Goal: Navigation & Orientation: Find specific page/section

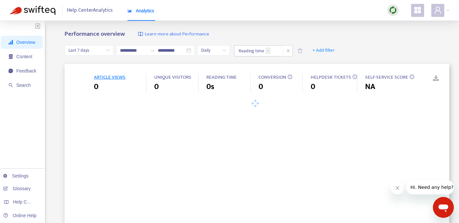
type input "**********"
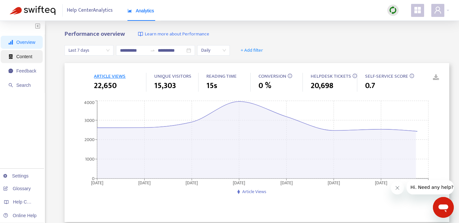
click at [23, 58] on span "Content" at bounding box center [24, 56] width 16 height 5
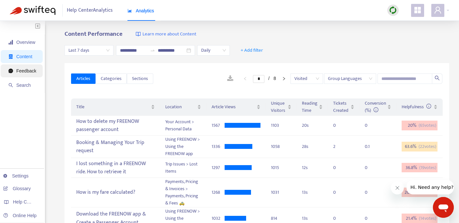
click at [31, 72] on span "Feedback" at bounding box center [26, 70] width 20 height 5
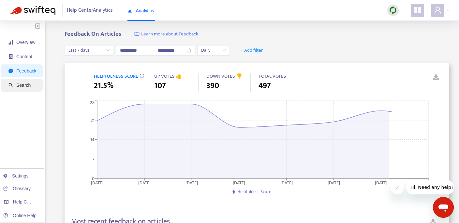
click at [28, 83] on span "Search" at bounding box center [23, 85] width 14 height 5
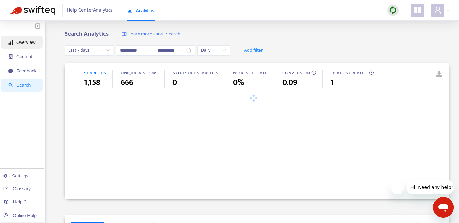
click at [24, 43] on span "Overview" at bounding box center [25, 42] width 19 height 5
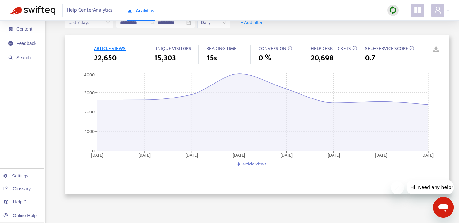
scroll to position [28, 0]
click at [21, 179] on link "Settings" at bounding box center [15, 176] width 25 height 5
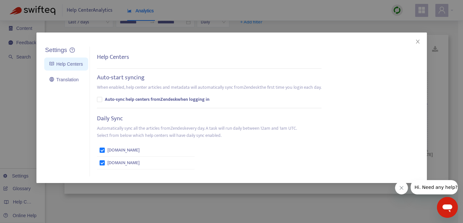
click at [22, 124] on div "Settings Help Centers Translation Settings Help Centers Auto-start syncing When…" at bounding box center [231, 111] width 463 height 223
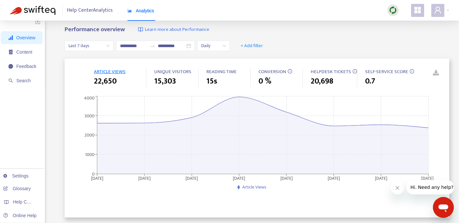
scroll to position [0, 0]
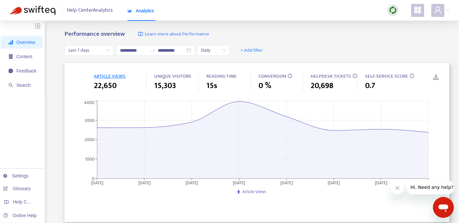
click at [88, 5] on span "Help Center Analytics" at bounding box center [90, 10] width 46 height 12
click at [88, 11] on span "Help Center Analytics" at bounding box center [90, 10] width 46 height 12
click at [79, 12] on span "Help Center Analytics" at bounding box center [90, 10] width 46 height 12
click at [26, 55] on span "Content" at bounding box center [24, 56] width 16 height 5
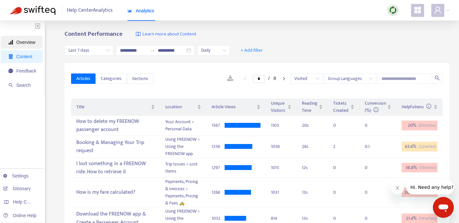
click at [26, 42] on span "Overview" at bounding box center [25, 42] width 19 height 5
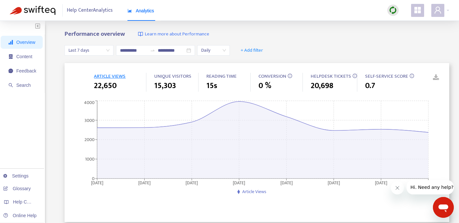
click at [94, 13] on span "Help Center Analytics" at bounding box center [90, 10] width 46 height 12
click at [148, 12] on span "Analytics" at bounding box center [140, 10] width 27 height 5
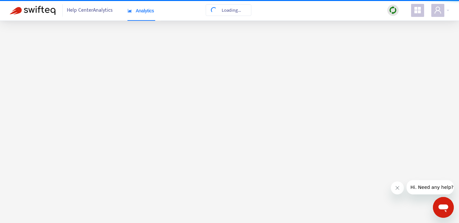
click at [99, 11] on span "Help Center Analytics" at bounding box center [90, 10] width 46 height 12
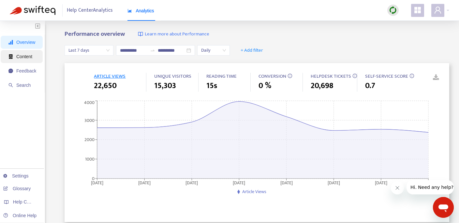
click at [20, 56] on span "Content" at bounding box center [24, 56] width 16 height 5
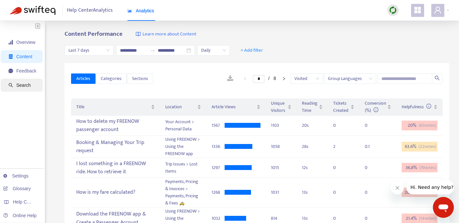
click at [21, 89] on span "Search" at bounding box center [22, 85] width 28 height 13
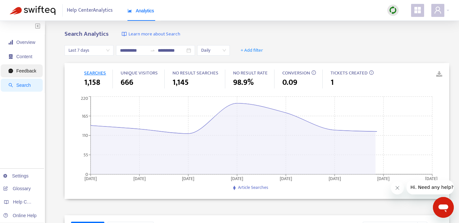
click at [22, 71] on span "Feedback" at bounding box center [26, 70] width 20 height 5
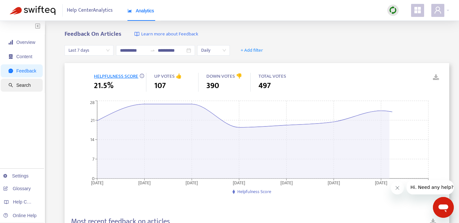
click at [21, 86] on span "Search" at bounding box center [23, 85] width 14 height 5
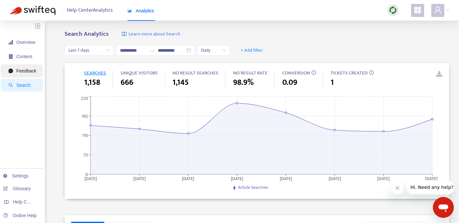
click at [28, 72] on span "Feedback" at bounding box center [26, 70] width 20 height 5
